Goal: Task Accomplishment & Management: Use online tool/utility

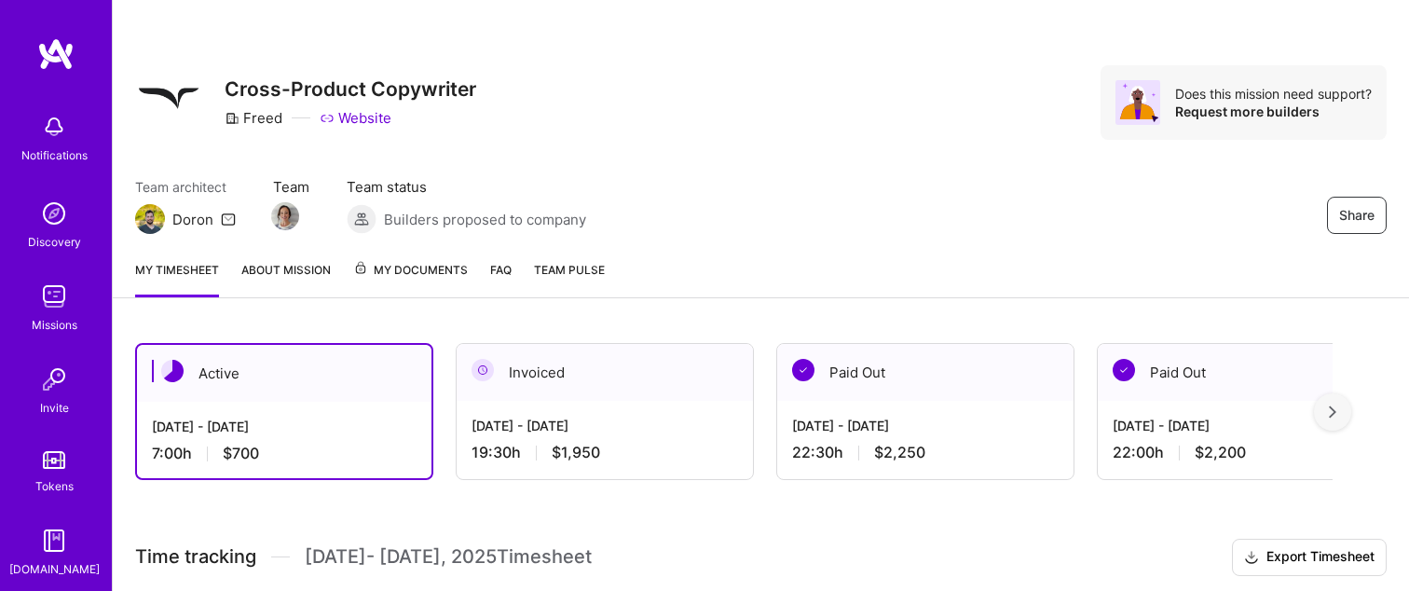
click at [261, 455] on div "7:00 h $700" at bounding box center [284, 454] width 265 height 20
click at [230, 428] on div "[DATE] - [DATE]" at bounding box center [284, 427] width 265 height 20
click at [250, 414] on div "[DATE] - [DATE] 7:00 h $700" at bounding box center [284, 440] width 295 height 76
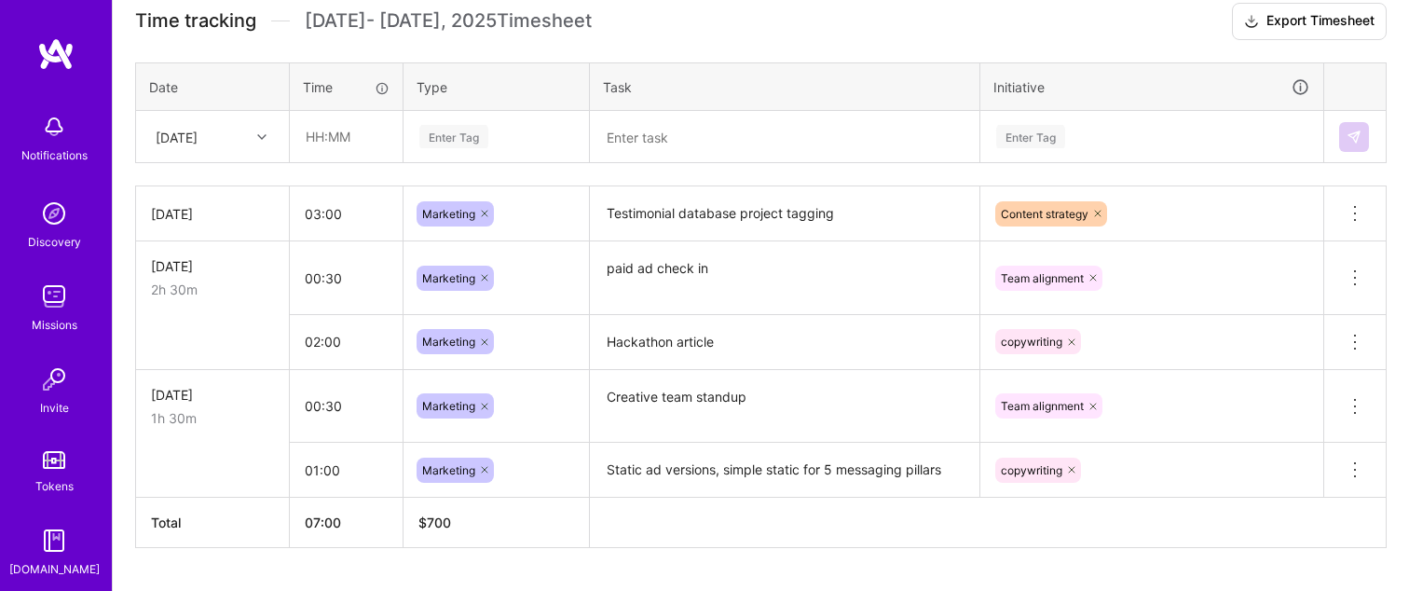
scroll to position [537, 0]
click at [337, 216] on input "03:00" at bounding box center [346, 212] width 113 height 49
click at [318, 211] on input "03:00" at bounding box center [346, 212] width 113 height 49
type input "05:00"
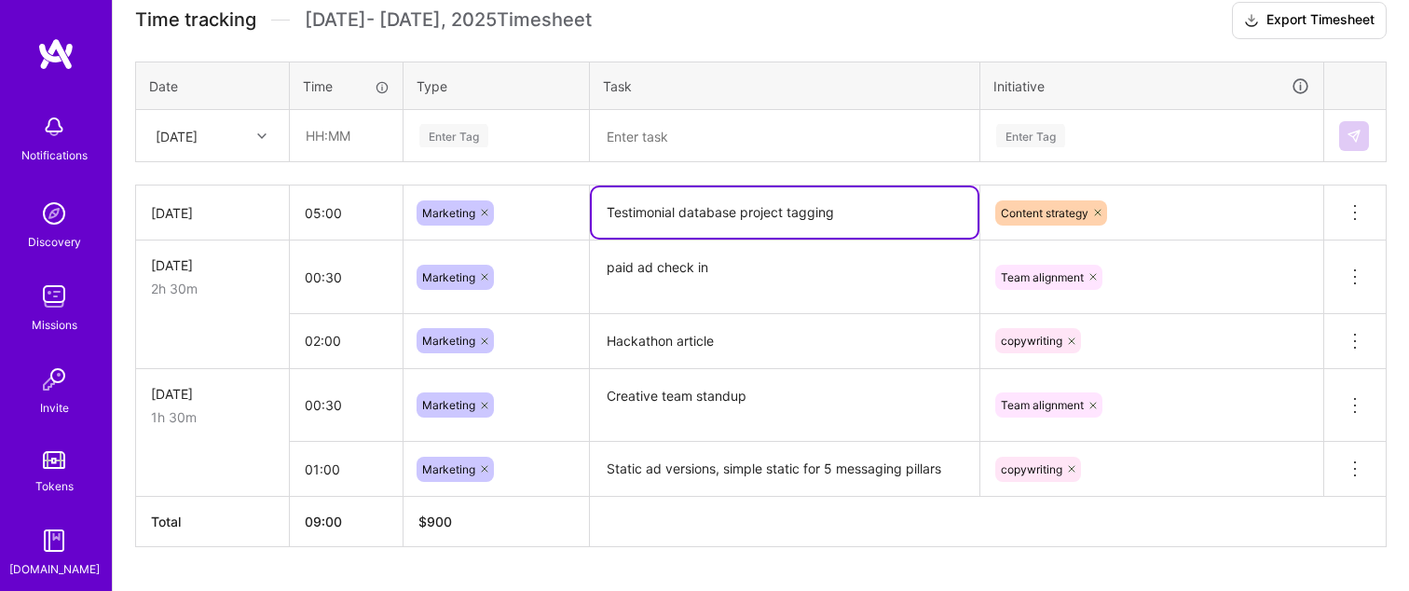
click at [679, 213] on textarea "Testimonial database project tagging" at bounding box center [785, 212] width 386 height 50
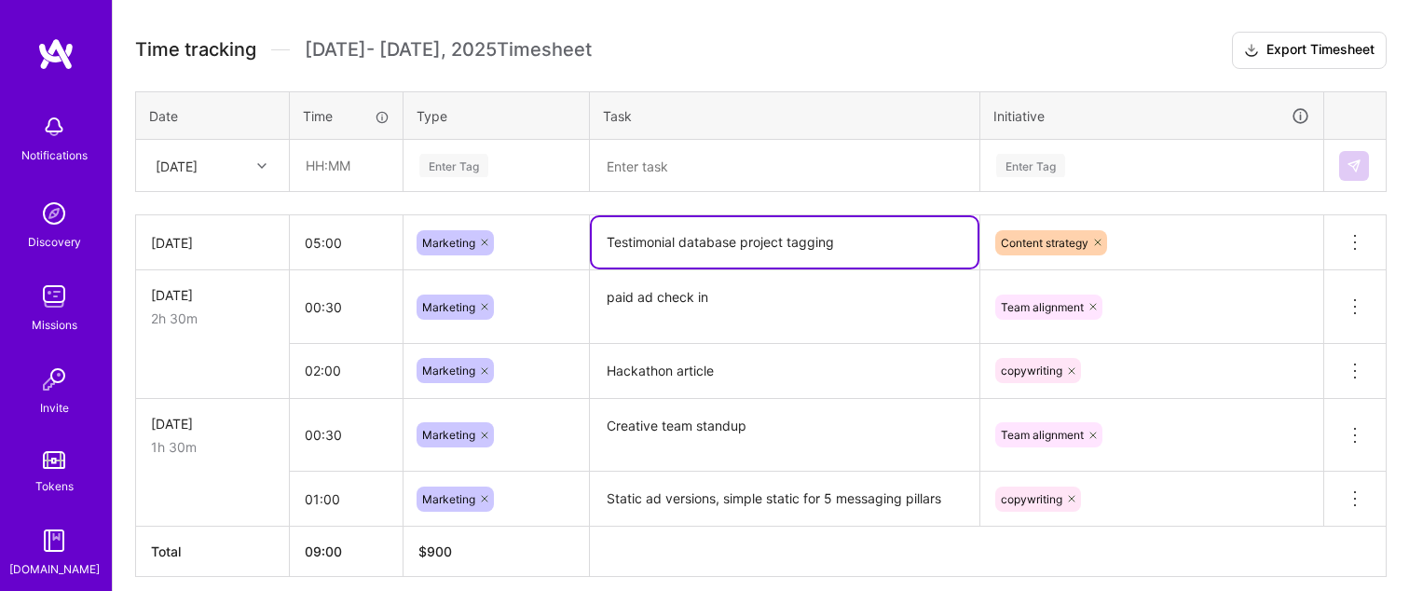
scroll to position [584, 0]
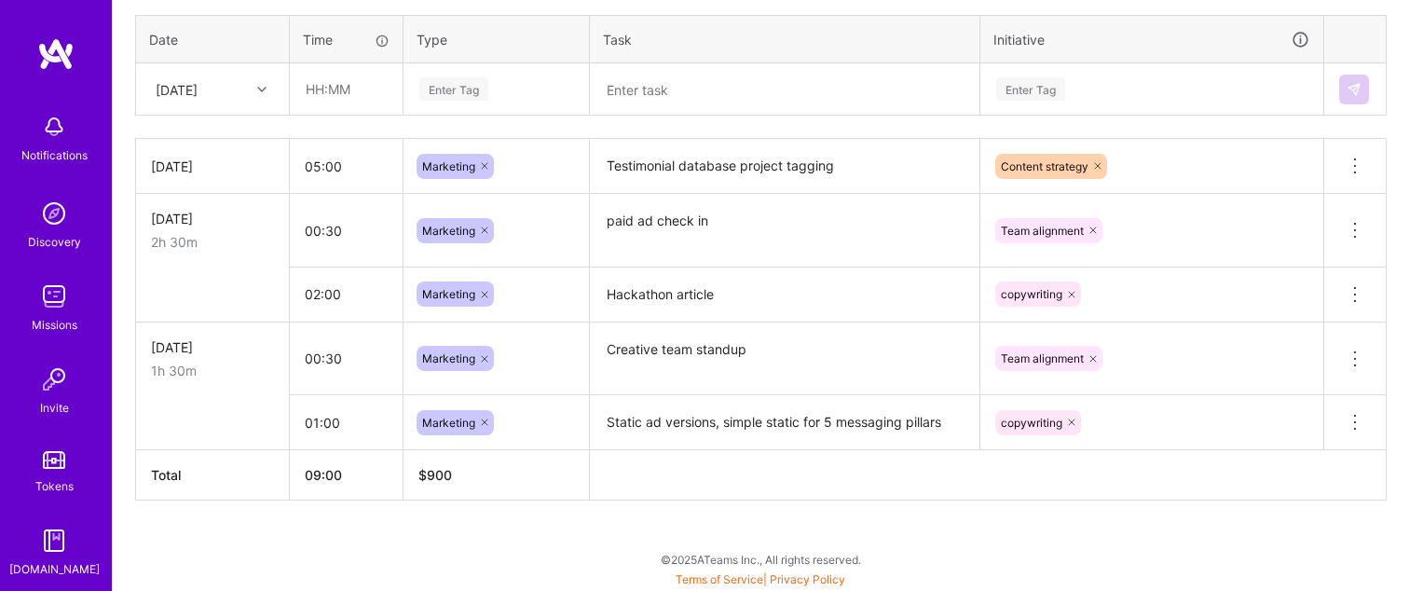
click at [420, 523] on div "Active [DATE] - [DATE] 9:00 h $900 Invoiced [DATE] - [DATE] 19:30 h $1,950 Paid…" at bounding box center [761, 164] width 1297 height 855
